Goal: Find specific page/section

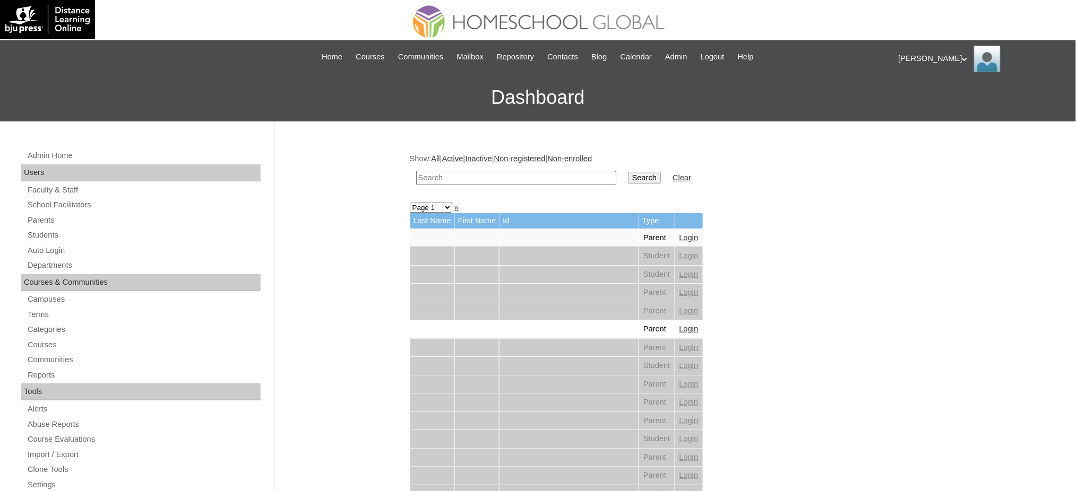
click at [570, 178] on input "text" at bounding box center [516, 178] width 200 height 14
paste input "[PERSON_NAME]"
type input "[PERSON_NAME]"
click at [628, 172] on input "Search" at bounding box center [644, 178] width 33 height 12
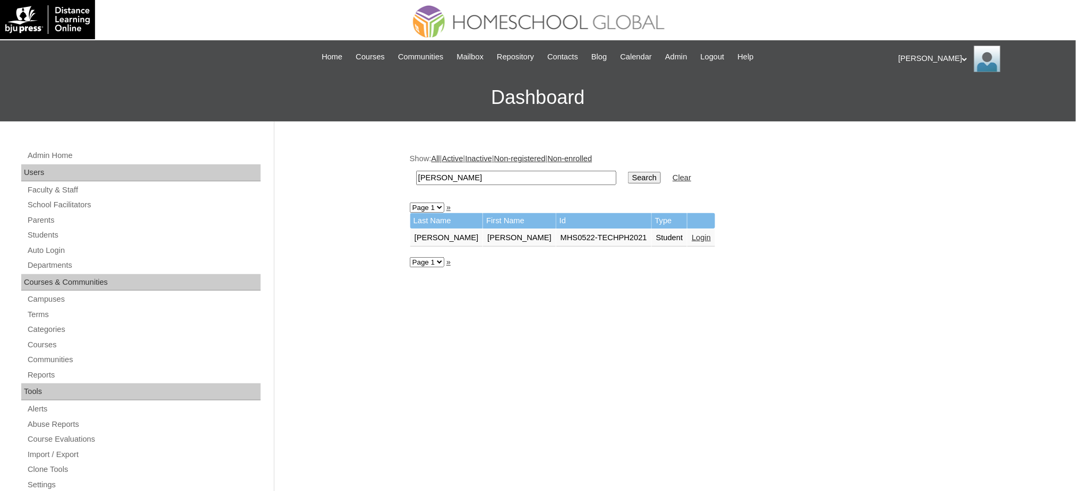
click at [687, 238] on td "Login" at bounding box center [701, 238] width 28 height 18
click at [691, 233] on link "Login" at bounding box center [700, 237] width 19 height 8
